Goal: Task Accomplishment & Management: Understand process/instructions

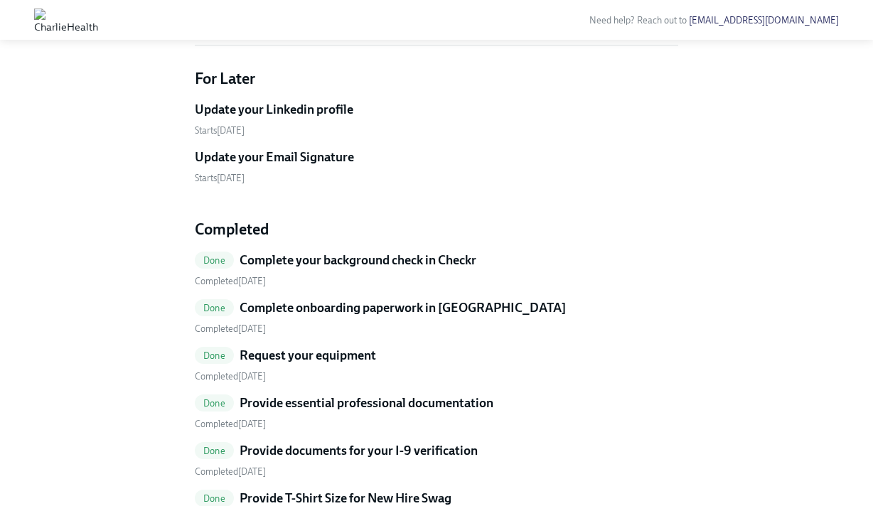
scroll to position [383, 0]
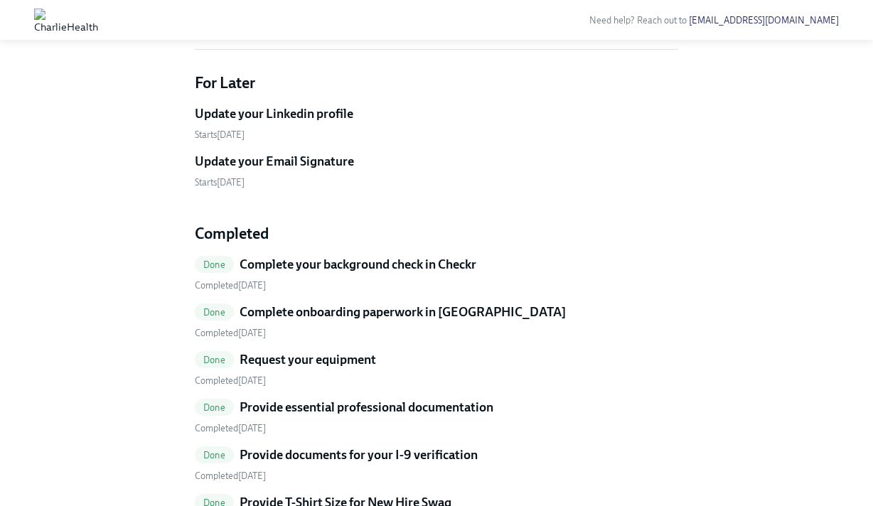
drag, startPoint x: 477, startPoint y: 149, endPoint x: 425, endPoint y: 140, distance: 52.6
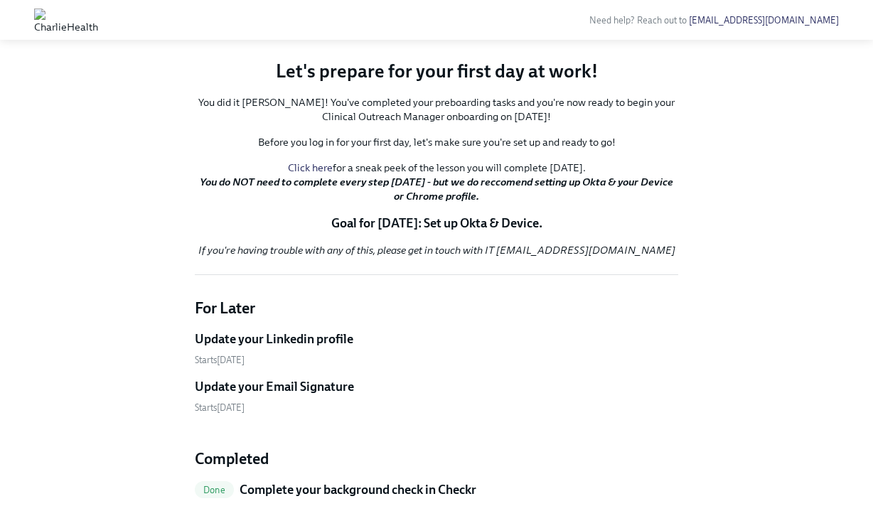
scroll to position [157, 0]
click at [474, 232] on p "Goal for Monday: Set up Okta & Device." at bounding box center [436, 223] width 483 height 17
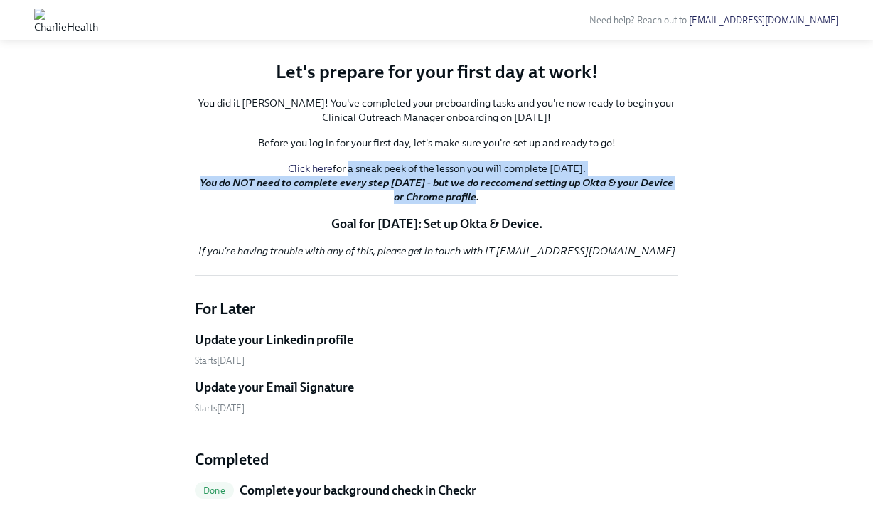
drag, startPoint x: 479, startPoint y: 374, endPoint x: 335, endPoint y: 350, distance: 145.5
click at [335, 204] on p "Click here for a sneak peek of the lesson you will complete on Monday. You do N…" at bounding box center [436, 182] width 483 height 43
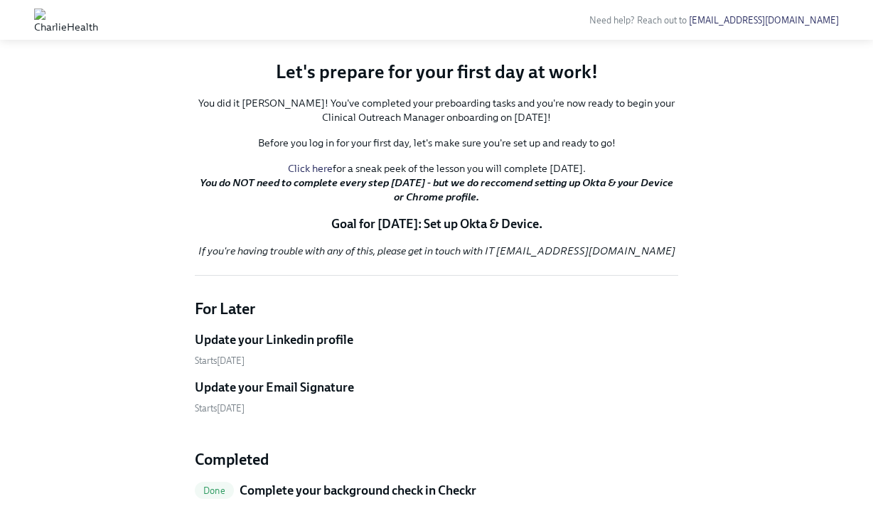
click at [306, 175] on link "Click here" at bounding box center [310, 168] width 45 height 13
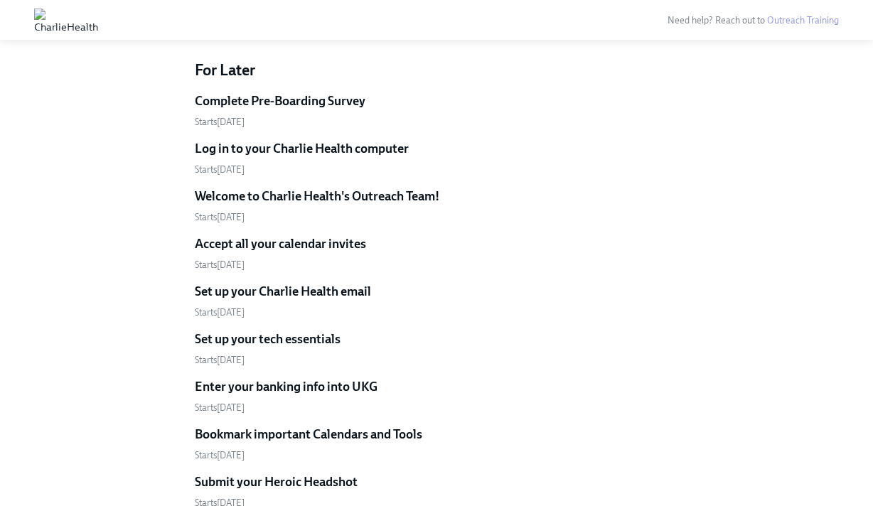
scroll to position [424, 0]
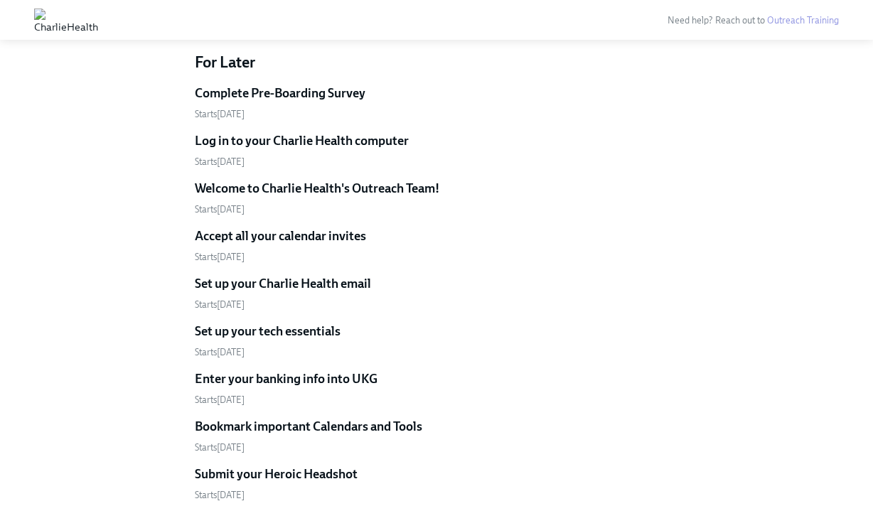
click at [289, 85] on h5 "Complete Pre-Boarding Survey" at bounding box center [280, 93] width 171 height 17
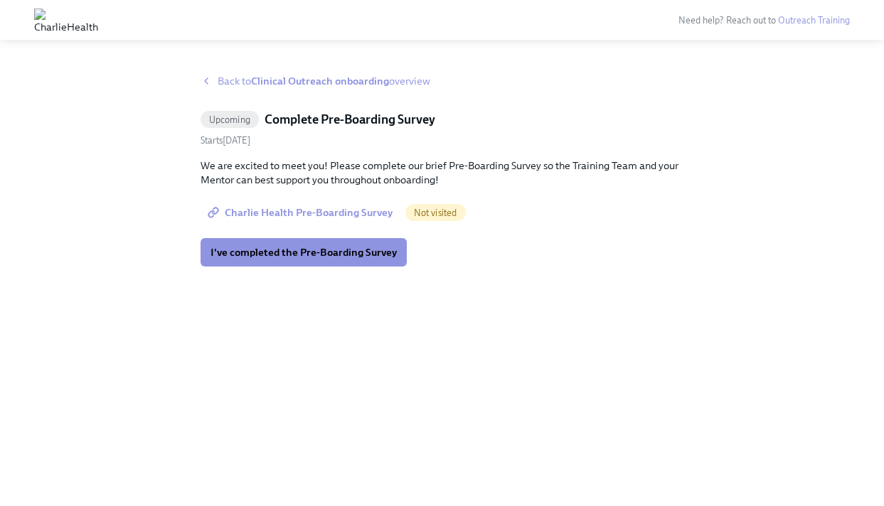
click at [310, 205] on link "Charlie Health Pre-Boarding Survey" at bounding box center [301, 212] width 202 height 28
click at [351, 247] on span "I've completed the Pre-Boarding Survey" at bounding box center [303, 252] width 186 height 14
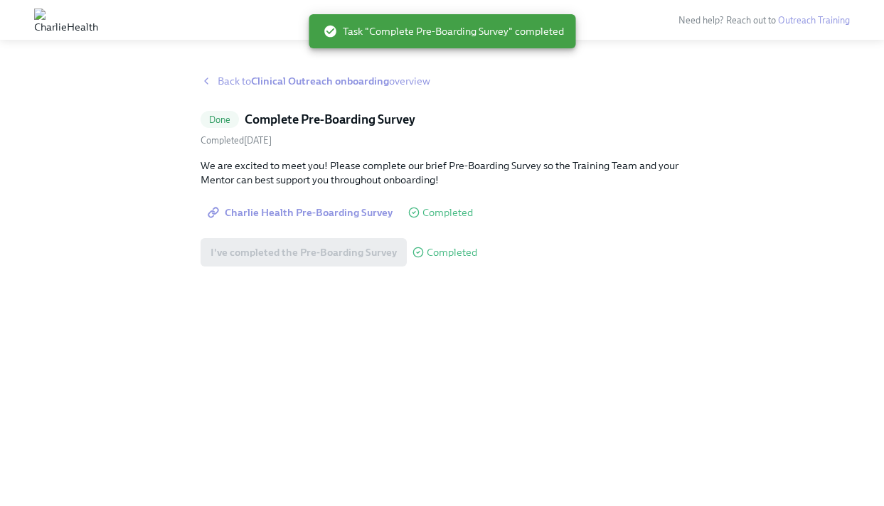
click at [341, 79] on strong "Clinical Outreach onboarding" at bounding box center [320, 81] width 138 height 13
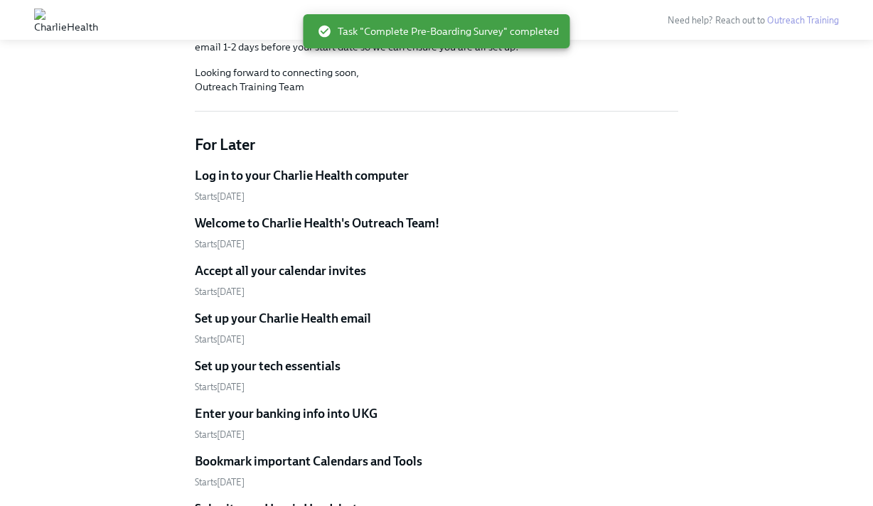
scroll to position [338, 0]
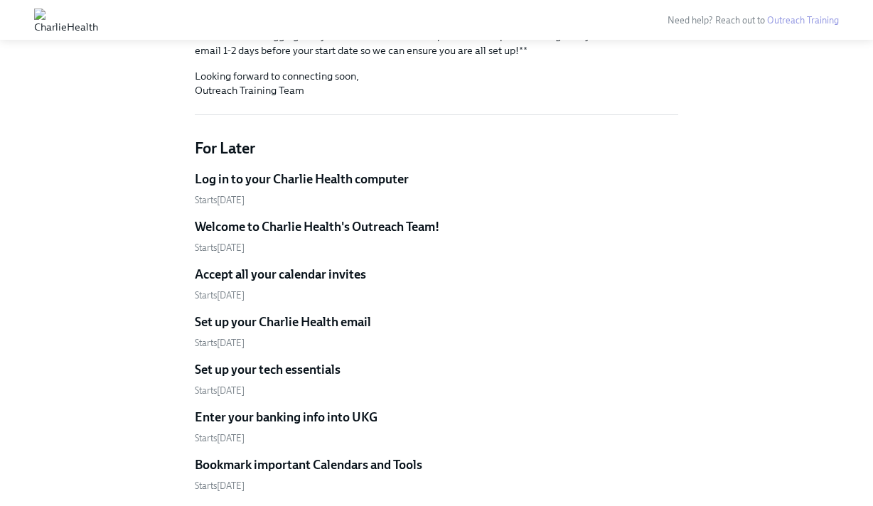
click at [368, 171] on h5 "Log in to your Charlie Health computer" at bounding box center [302, 179] width 214 height 17
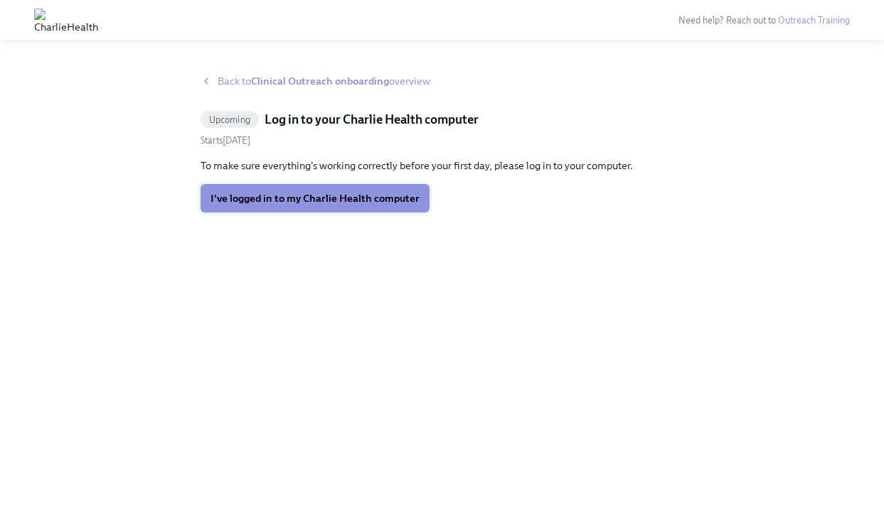
click at [377, 197] on span "I've logged in to my Charlie Health computer" at bounding box center [314, 198] width 209 height 14
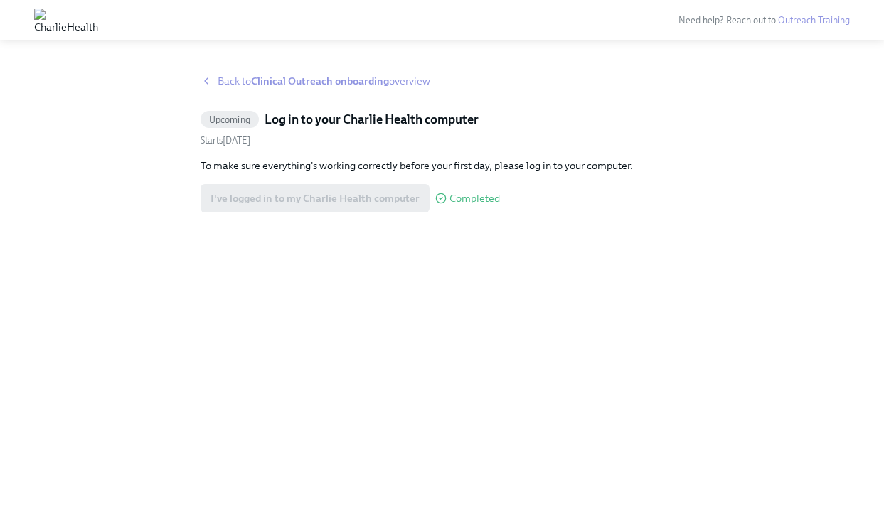
click at [407, 240] on div "Back to Clinical Outreach onboarding overview Upcoming Log in to your Charlie H…" at bounding box center [441, 273] width 483 height 398
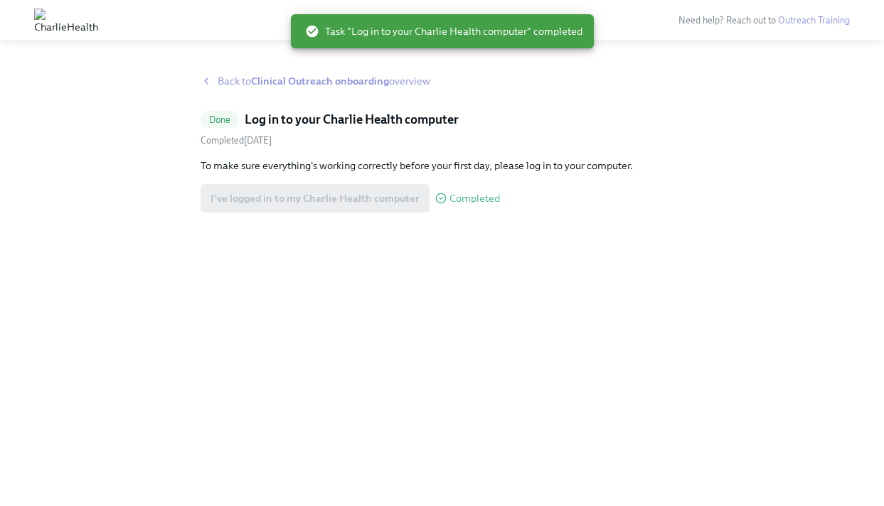
click at [465, 173] on div "To make sure everything's working correctly before your first day, please log i…" at bounding box center [441, 186] width 483 height 54
click at [313, 82] on strong "Clinical Outreach onboarding" at bounding box center [320, 81] width 138 height 13
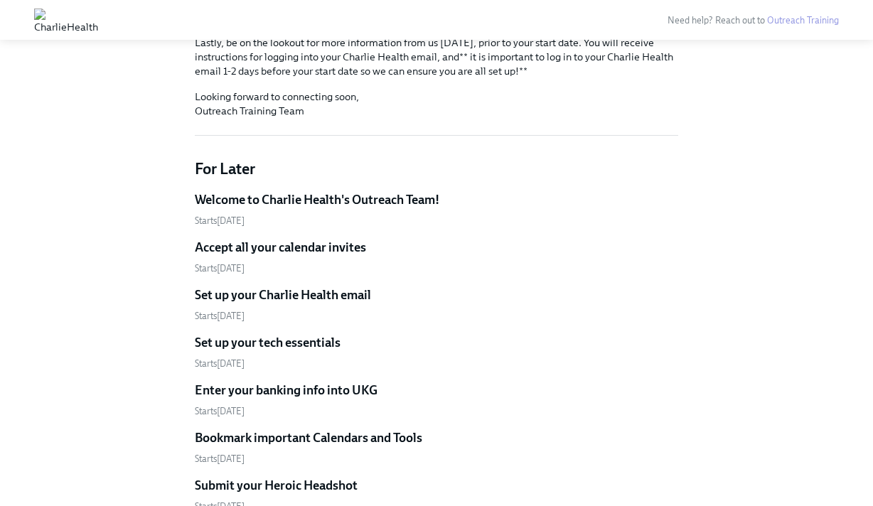
scroll to position [281, 0]
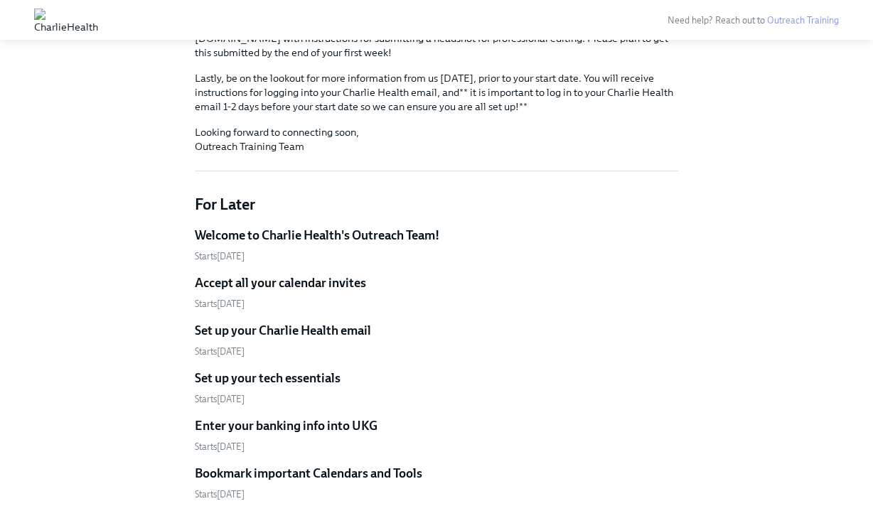
click at [437, 227] on h5 "Welcome to Charlie Health's Outreach Team!" at bounding box center [317, 235] width 245 height 17
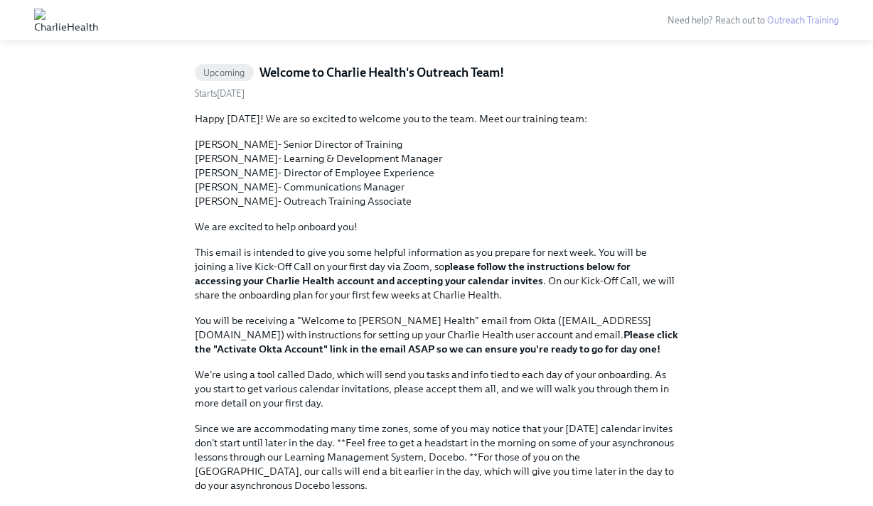
scroll to position [46, 0]
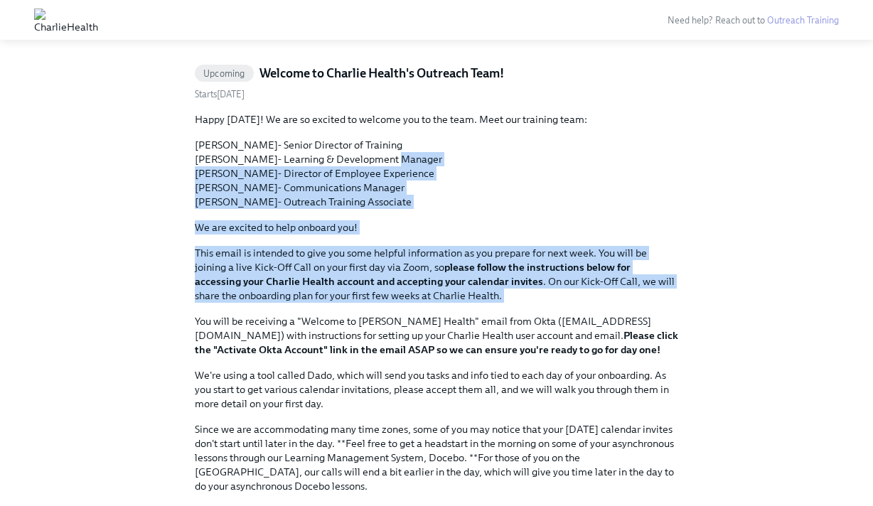
drag, startPoint x: 497, startPoint y: 311, endPoint x: 390, endPoint y: 157, distance: 187.3
click at [390, 157] on div "Happy Friday! We are so excited to welcome you to the team. Meet our training t…" at bounding box center [436, 368] width 483 height 512
click at [390, 157] on p "Allie Hooley- Senior Director of Training Annie Tornabene- Learning & Developme…" at bounding box center [436, 173] width 483 height 71
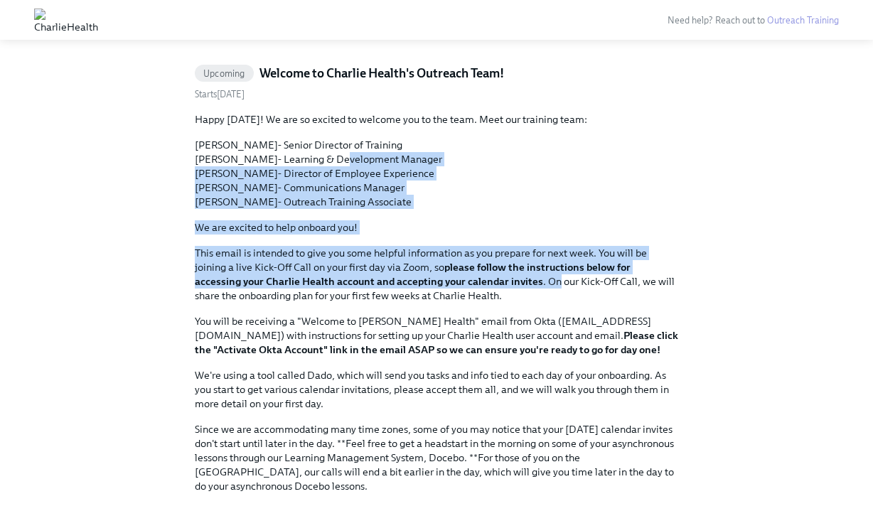
drag, startPoint x: 390, startPoint y: 157, endPoint x: 474, endPoint y: 284, distance: 152.8
click at [474, 284] on div "Happy Friday! We are so excited to welcome you to the team. Meet our training t…" at bounding box center [436, 368] width 483 height 512
click at [474, 284] on p "This email is intended to give you some helpful information as you prepare for …" at bounding box center [436, 274] width 483 height 57
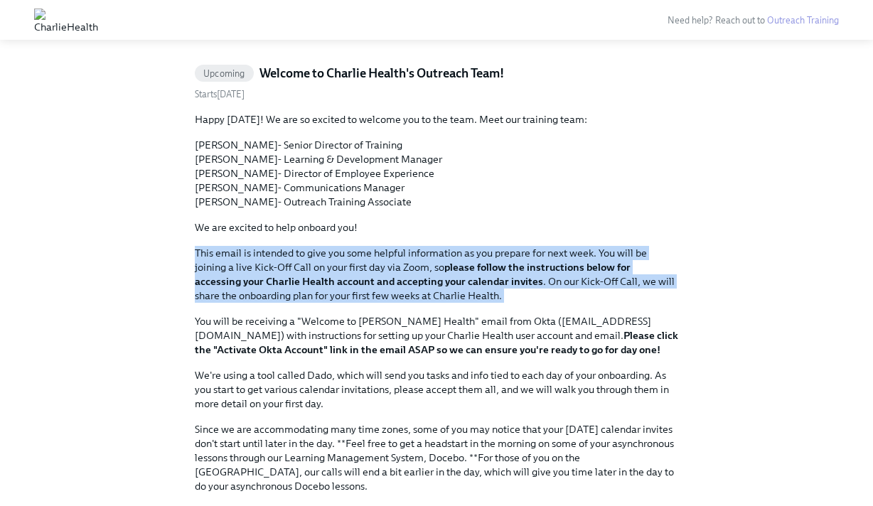
drag, startPoint x: 471, startPoint y: 305, endPoint x: 442, endPoint y: 242, distance: 69.0
click at [442, 242] on div "Happy Friday! We are so excited to welcome you to the team. Meet our training t…" at bounding box center [436, 368] width 483 height 512
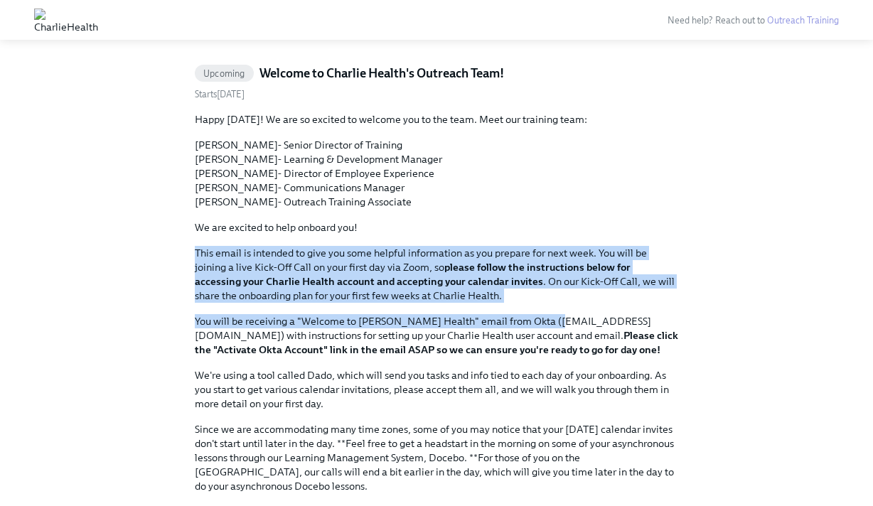
drag, startPoint x: 442, startPoint y: 242, endPoint x: 520, endPoint y: 325, distance: 113.1
click at [520, 325] on div "Happy Friday! We are so excited to welcome you to the team. Meet our training t…" at bounding box center [436, 368] width 483 height 512
click at [520, 325] on p "You will be receiving a "Welcome to Charlie Health" email from Okta (noreply@ok…" at bounding box center [436, 335] width 483 height 43
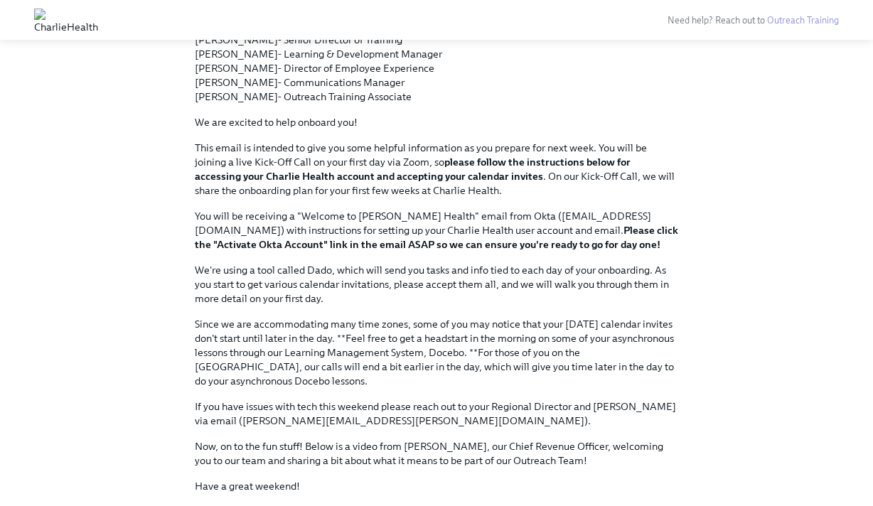
scroll to position [153, 0]
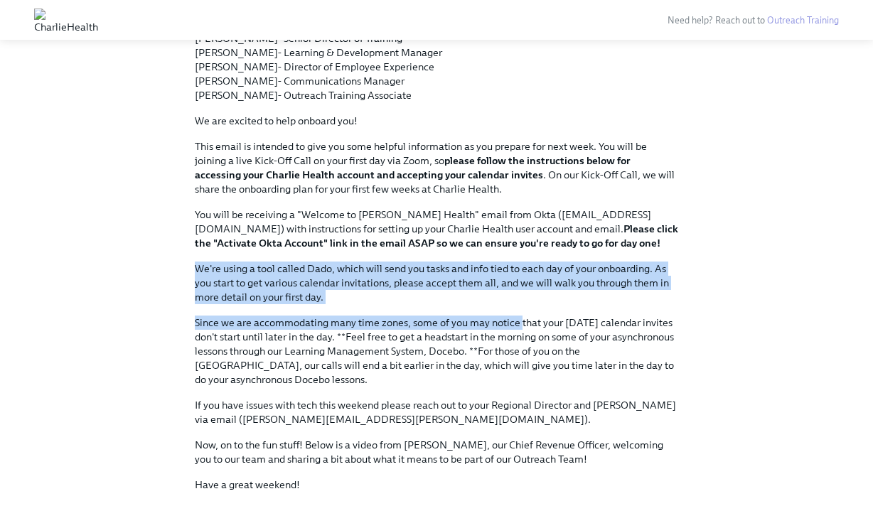
drag, startPoint x: 520, startPoint y: 325, endPoint x: 430, endPoint y: 254, distance: 114.3
click at [430, 254] on div "Happy Friday! We are so excited to welcome you to the team. Meet our training t…" at bounding box center [436, 262] width 483 height 512
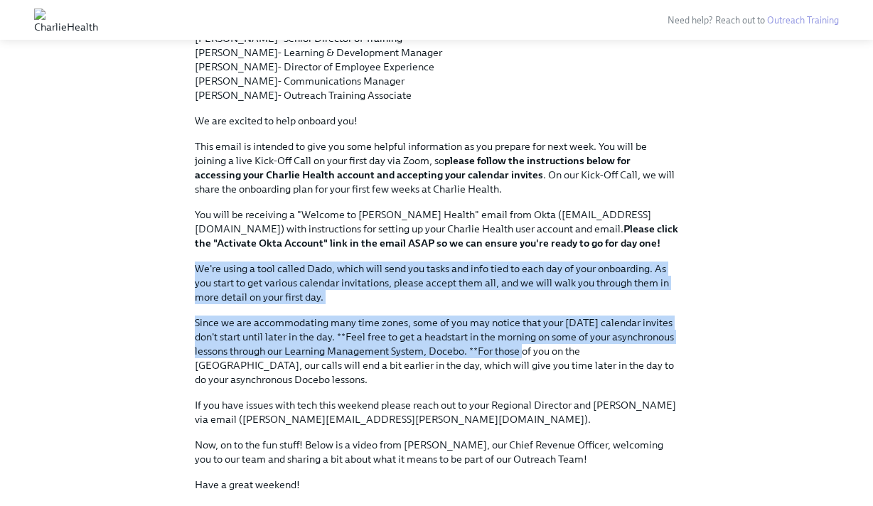
drag, startPoint x: 429, startPoint y: 255, endPoint x: 526, endPoint y: 350, distance: 135.7
click at [526, 350] on div "Happy Friday! We are so excited to welcome you to the team. Meet our training t…" at bounding box center [436, 262] width 483 height 512
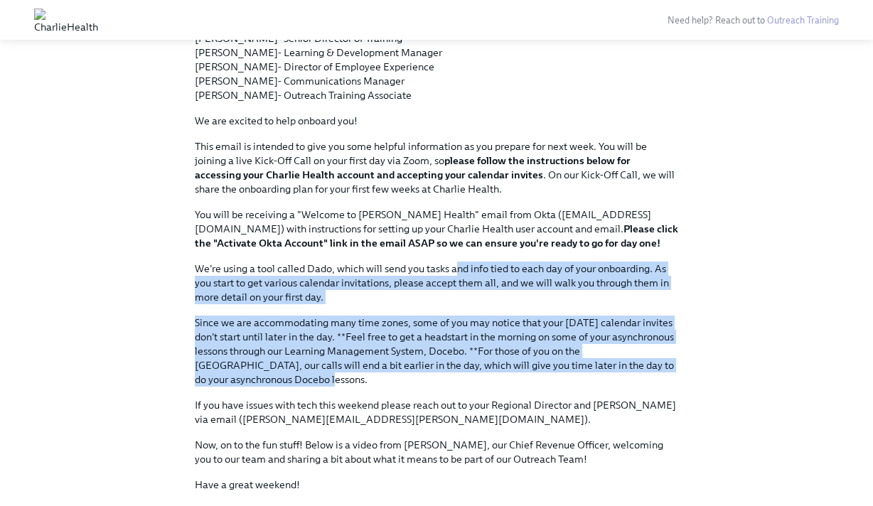
drag, startPoint x: 509, startPoint y: 384, endPoint x: 452, endPoint y: 264, distance: 132.9
click at [452, 264] on div "Happy Friday! We are so excited to welcome you to the team. Meet our training t…" at bounding box center [436, 262] width 483 height 512
click at [452, 264] on p "We're using a tool called Dado, which will send you tasks and info tied to each…" at bounding box center [436, 283] width 483 height 43
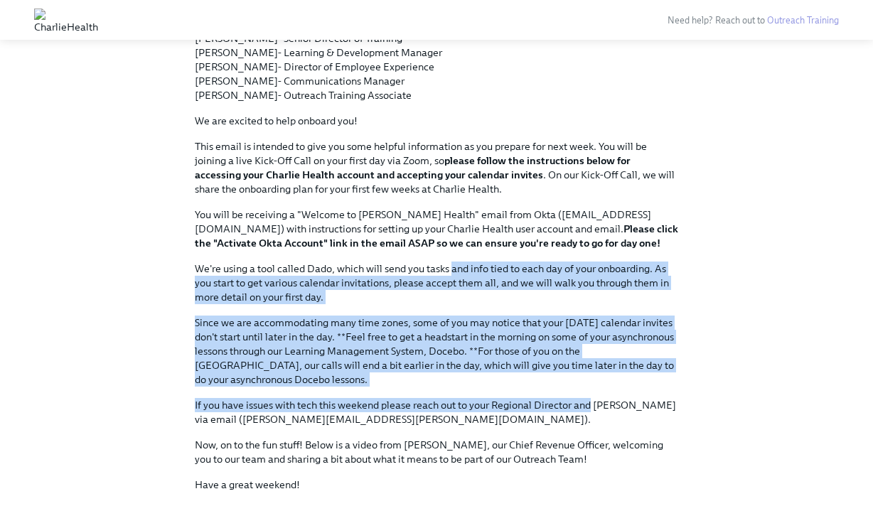
drag, startPoint x: 452, startPoint y: 264, endPoint x: 574, endPoint y: 409, distance: 189.2
click at [574, 409] on div "Happy Friday! We are so excited to welcome you to the team. Meet our training t…" at bounding box center [436, 262] width 483 height 512
click at [574, 409] on p "If you have issues with tech this weekend please reach out to your Regional Dir…" at bounding box center [436, 412] width 483 height 28
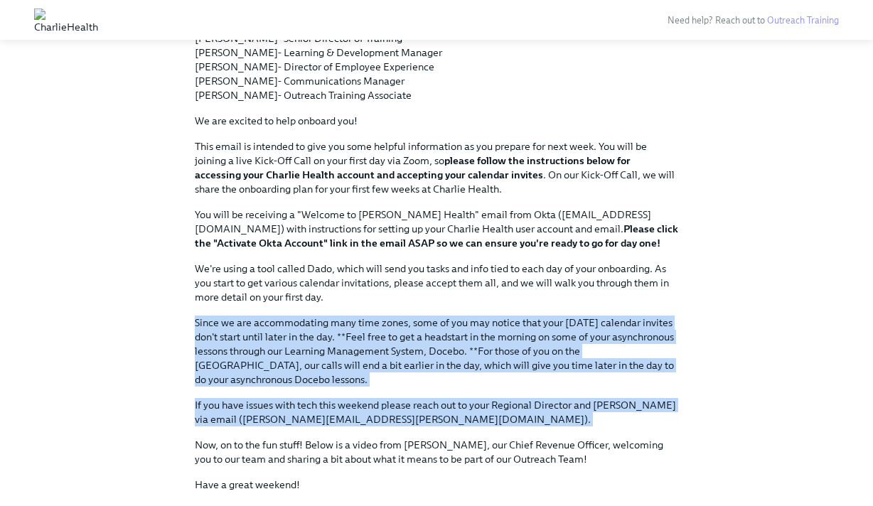
drag, startPoint x: 571, startPoint y: 437, endPoint x: 493, endPoint y: 301, distance: 156.7
click at [493, 301] on div "Happy Friday! We are so excited to welcome you to the team. Meet our training t…" at bounding box center [436, 262] width 483 height 512
click at [493, 301] on p "We're using a tool called Dado, which will send you tasks and info tied to each…" at bounding box center [436, 283] width 483 height 43
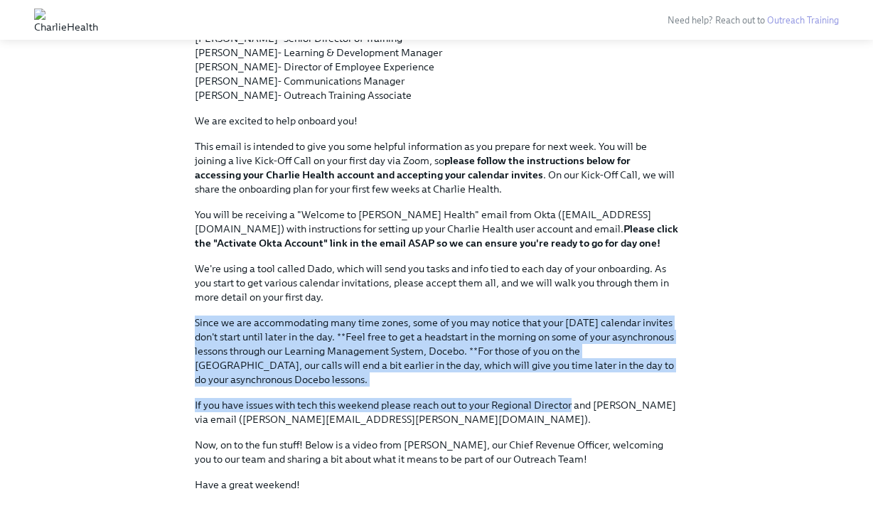
drag, startPoint x: 493, startPoint y: 301, endPoint x: 558, endPoint y: 406, distance: 123.3
click at [558, 406] on div "Happy Friday! We are so excited to welcome you to the team. Meet our training t…" at bounding box center [436, 262] width 483 height 512
click at [558, 406] on p "If you have issues with tech this weekend please reach out to your Regional Dir…" at bounding box center [436, 412] width 483 height 28
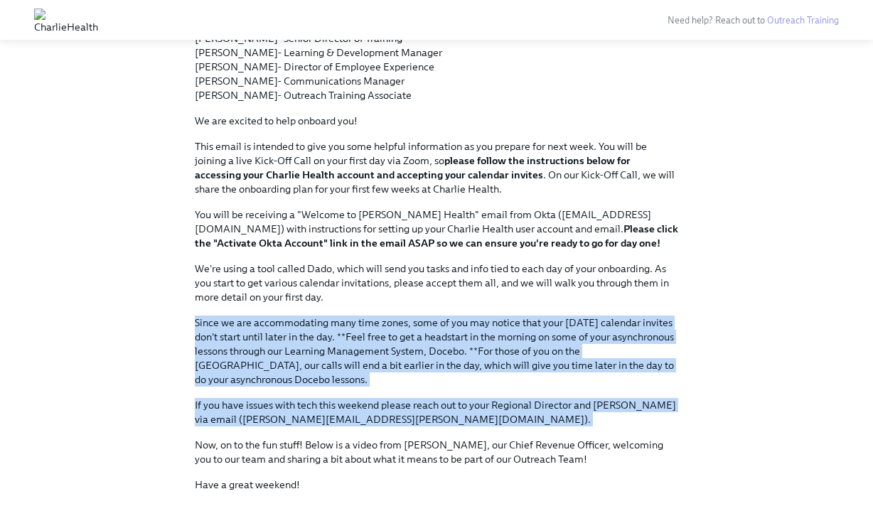
drag, startPoint x: 557, startPoint y: 431, endPoint x: 474, endPoint y: 298, distance: 157.0
click at [474, 298] on div "Happy Friday! We are so excited to welcome you to the team. Meet our training t…" at bounding box center [436, 262] width 483 height 512
click at [474, 298] on p "We're using a tool called Dado, which will send you tasks and info tied to each…" at bounding box center [436, 283] width 483 height 43
drag, startPoint x: 474, startPoint y: 298, endPoint x: 566, endPoint y: 427, distance: 158.6
click at [566, 427] on div "Happy Friday! We are so excited to welcome you to the team. Meet our training t…" at bounding box center [436, 262] width 483 height 512
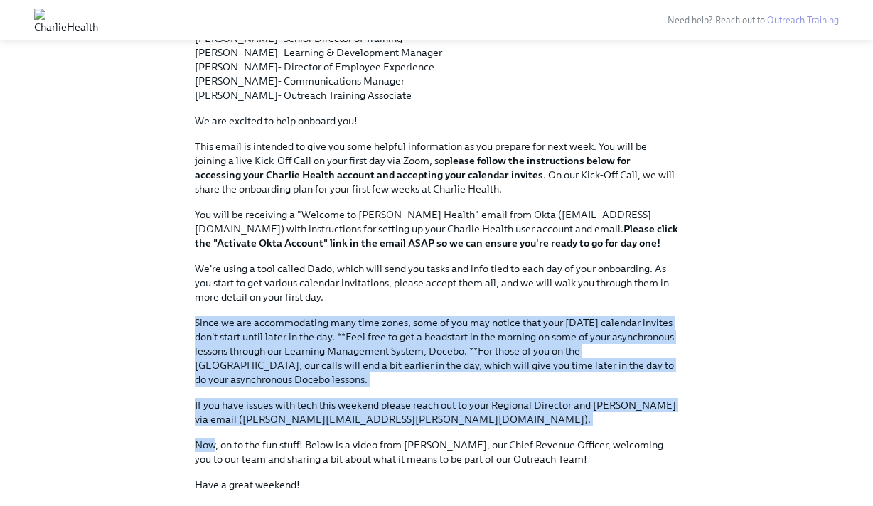
click at [566, 427] on div "Happy Friday! We are so excited to welcome you to the team. Meet our training t…" at bounding box center [436, 262] width 483 height 512
drag, startPoint x: 566, startPoint y: 427, endPoint x: 488, endPoint y: 304, distance: 145.9
click at [488, 304] on div "Happy Friday! We are so excited to welcome you to the team. Meet our training t…" at bounding box center [436, 262] width 483 height 512
click at [488, 304] on p "We're using a tool called Dado, which will send you tasks and info tied to each…" at bounding box center [436, 283] width 483 height 43
drag, startPoint x: 488, startPoint y: 304, endPoint x: 559, endPoint y: 420, distance: 136.5
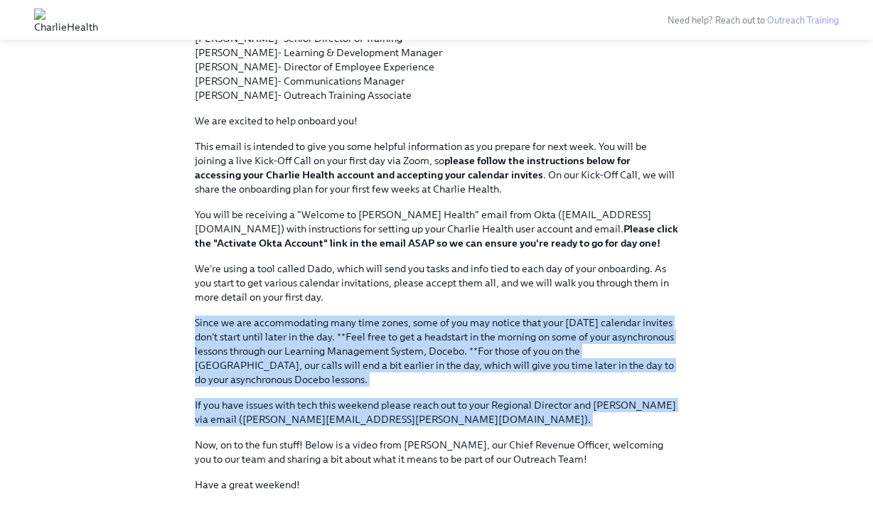
click at [559, 420] on div "Happy Friday! We are so excited to welcome you to the team. Meet our training t…" at bounding box center [436, 262] width 483 height 512
click at [559, 420] on p "If you have issues with tech this weekend please reach out to your Regional Dir…" at bounding box center [436, 412] width 483 height 28
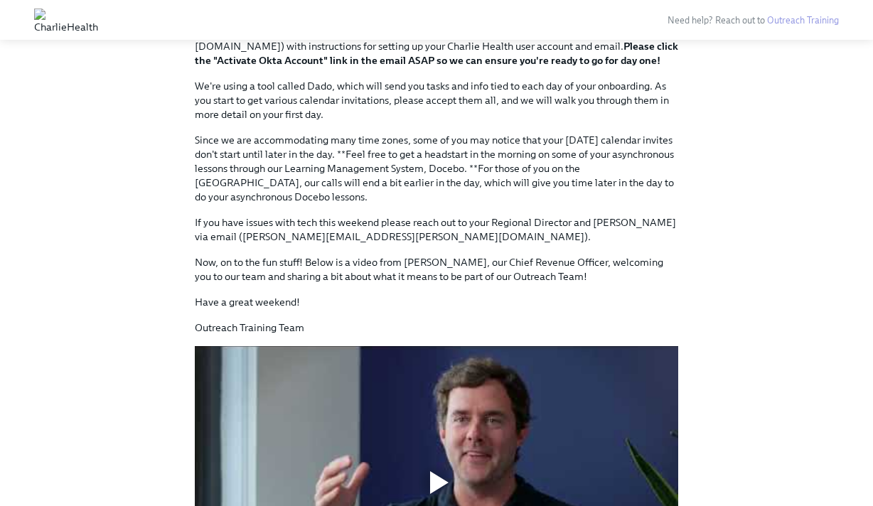
scroll to position [516, 0]
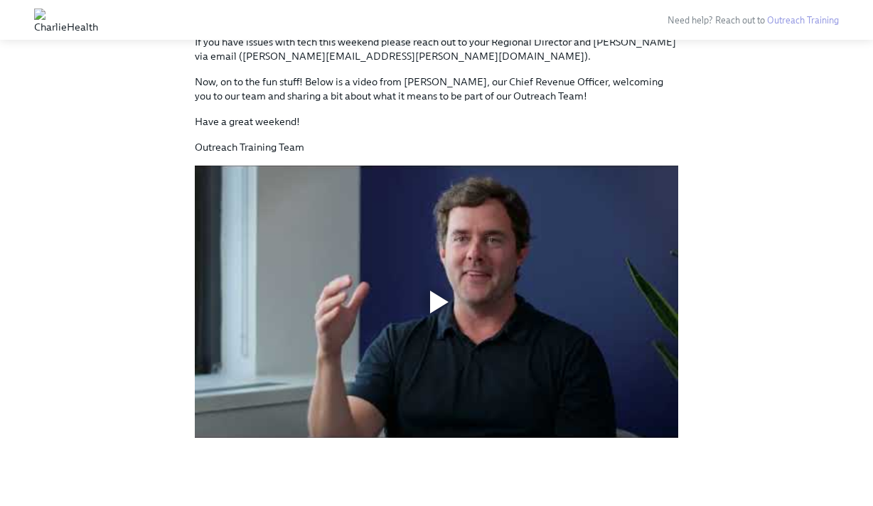
click at [426, 303] on div at bounding box center [436, 301] width 45 height 45
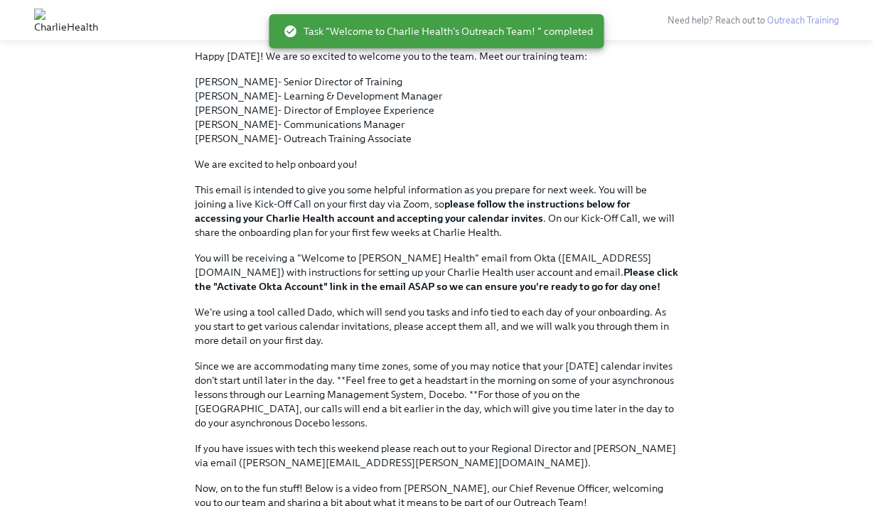
scroll to position [0, 0]
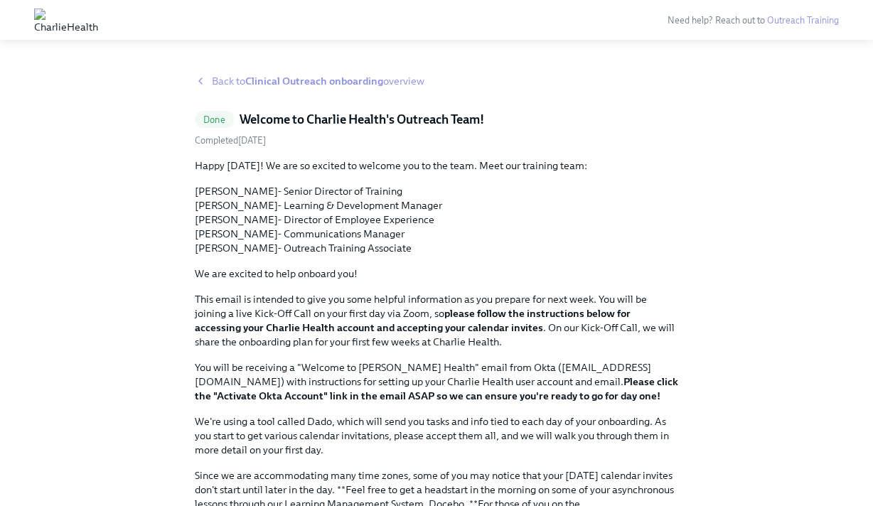
click at [316, 78] on strong "Clinical Outreach onboarding" at bounding box center [314, 81] width 138 height 13
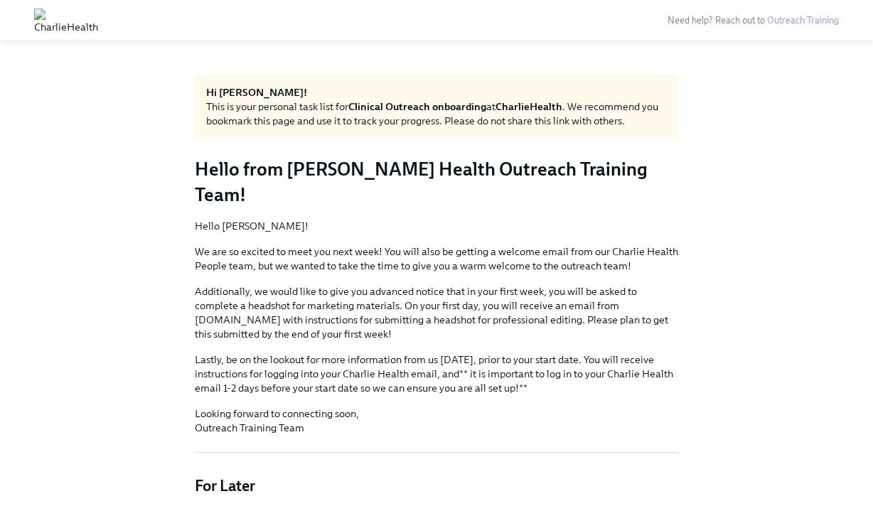
click at [98, 18] on img at bounding box center [66, 20] width 64 height 23
click at [98, 22] on img at bounding box center [66, 20] width 64 height 23
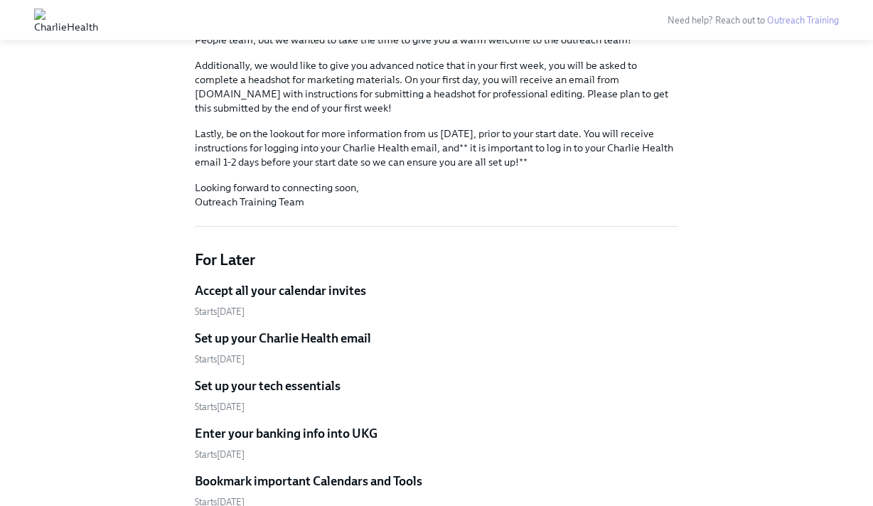
scroll to position [222, 0]
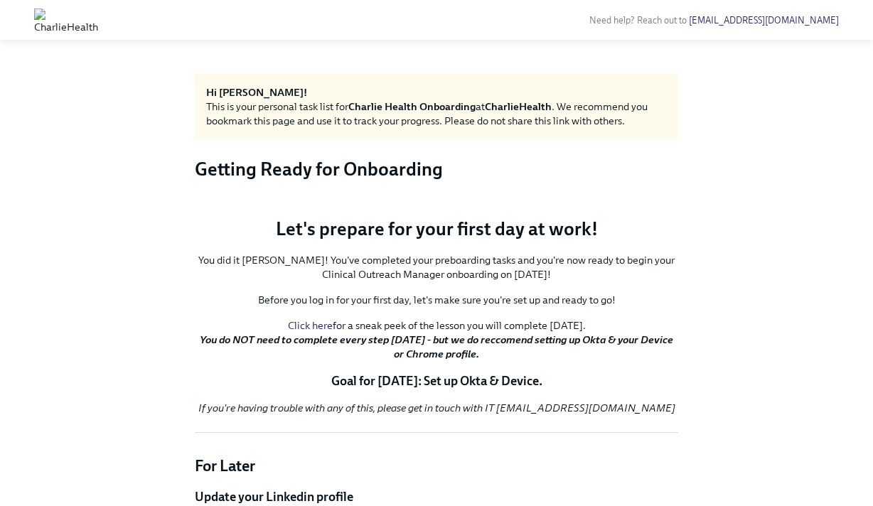
click at [95, 23] on img at bounding box center [66, 20] width 64 height 23
click at [98, 23] on img at bounding box center [66, 20] width 64 height 23
click at [98, 18] on img at bounding box center [66, 20] width 64 height 23
click at [50, 23] on img at bounding box center [66, 20] width 64 height 23
click at [85, 13] on img at bounding box center [66, 20] width 64 height 23
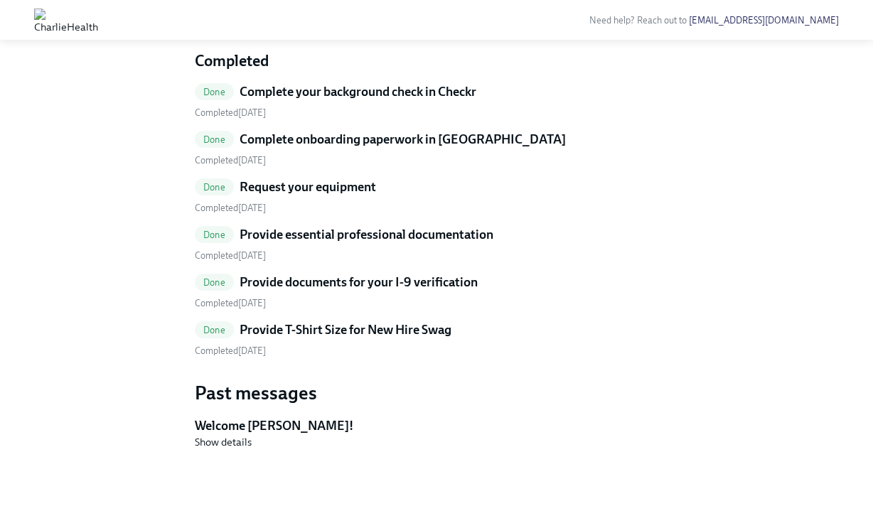
scroll to position [737, 0]
click at [229, 444] on span "Show details" at bounding box center [223, 442] width 57 height 14
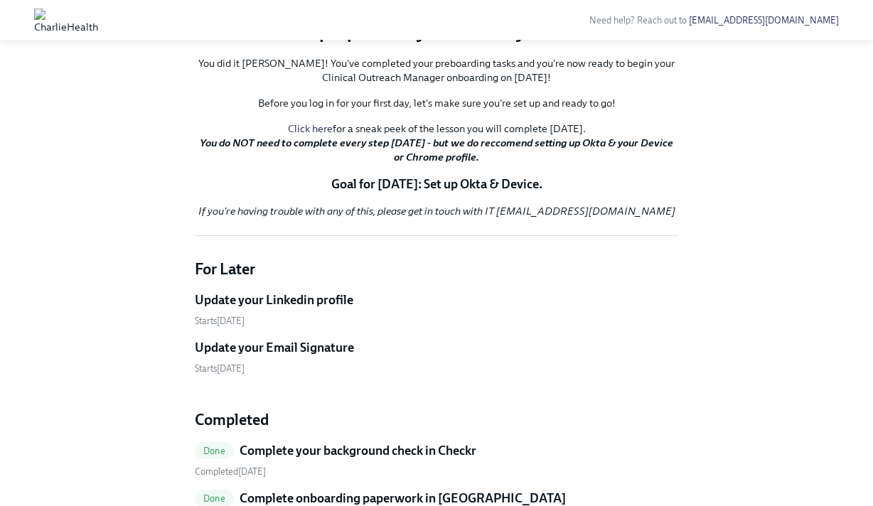
scroll to position [0, 0]
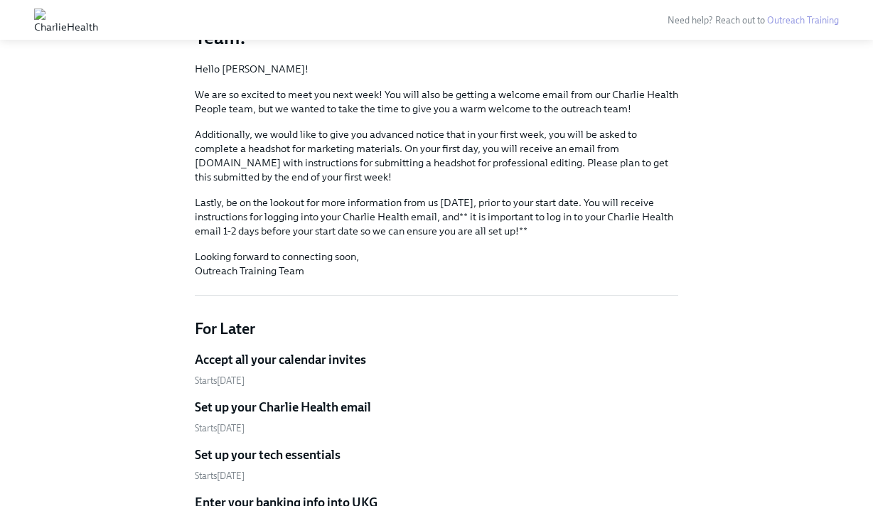
scroll to position [158, 0]
click at [279, 350] on h5 "Accept all your calendar invites" at bounding box center [280, 358] width 171 height 17
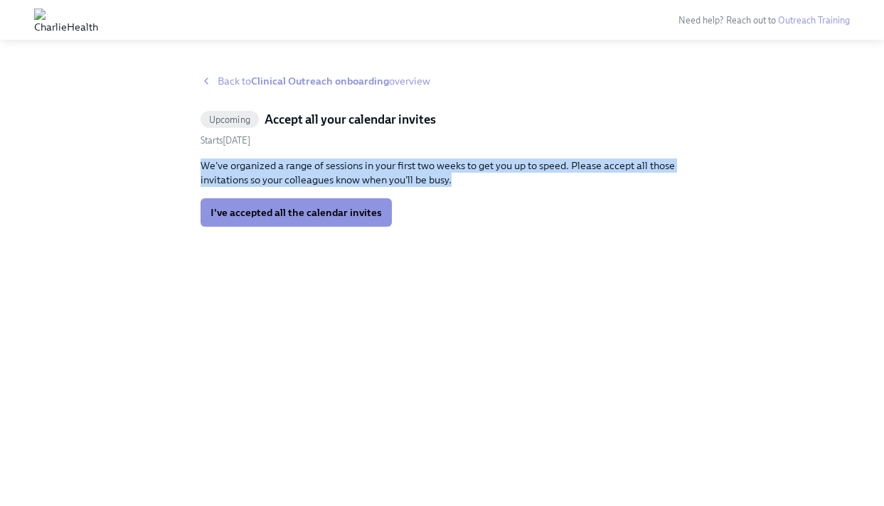
drag, startPoint x: 478, startPoint y: 186, endPoint x: 340, endPoint y: 139, distance: 145.0
click at [340, 139] on div "Upcoming Accept all your calendar invites Starts August 18th We've organized a …" at bounding box center [441, 169] width 483 height 116
click at [358, 159] on p "We've organized a range of sessions in your first two weeks to get you up to sp…" at bounding box center [441, 173] width 483 height 28
